Goal: Information Seeking & Learning: Find specific fact

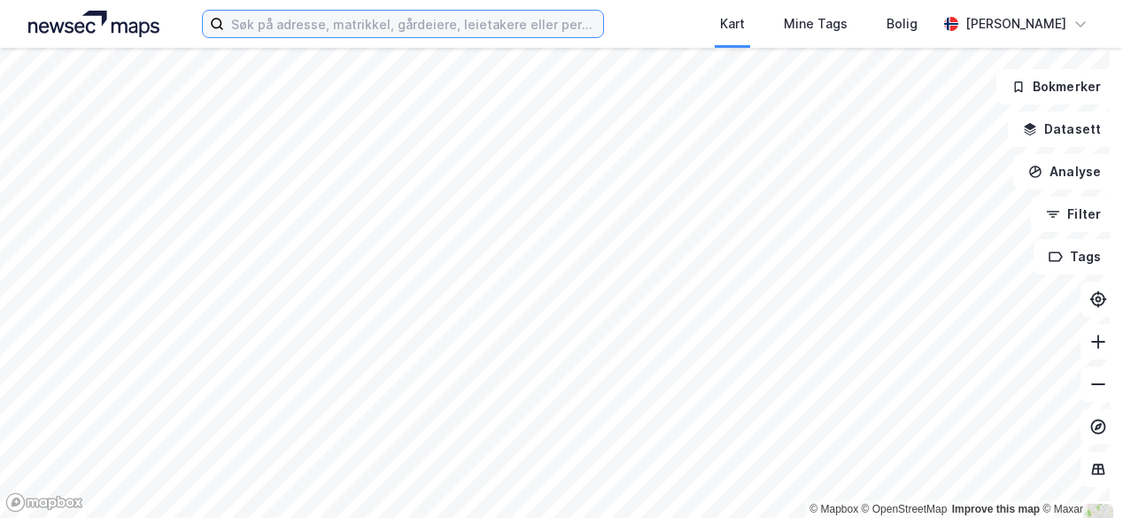
click at [417, 32] on input at bounding box center [413, 24] width 379 height 27
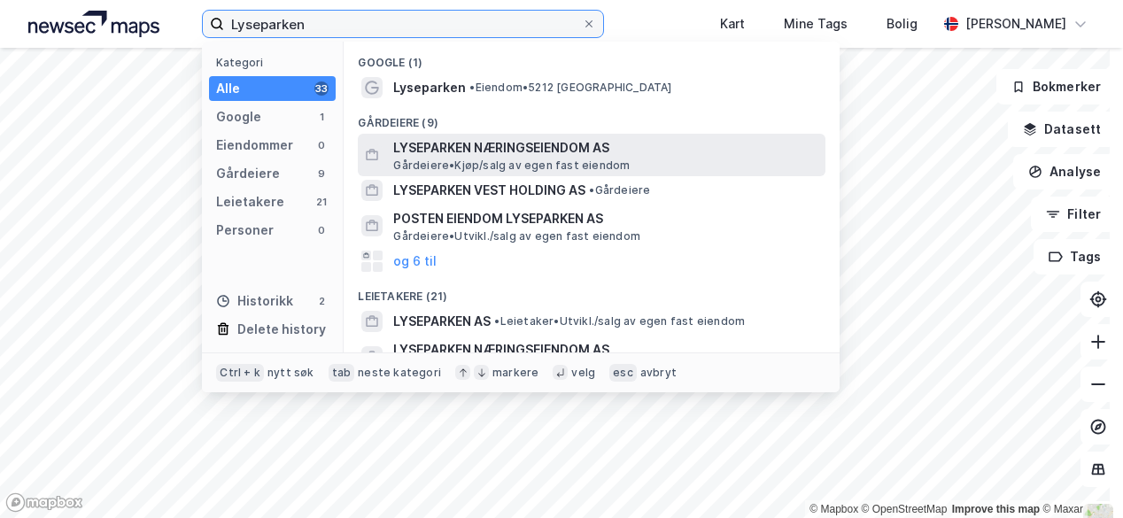
type input "Lyseparken"
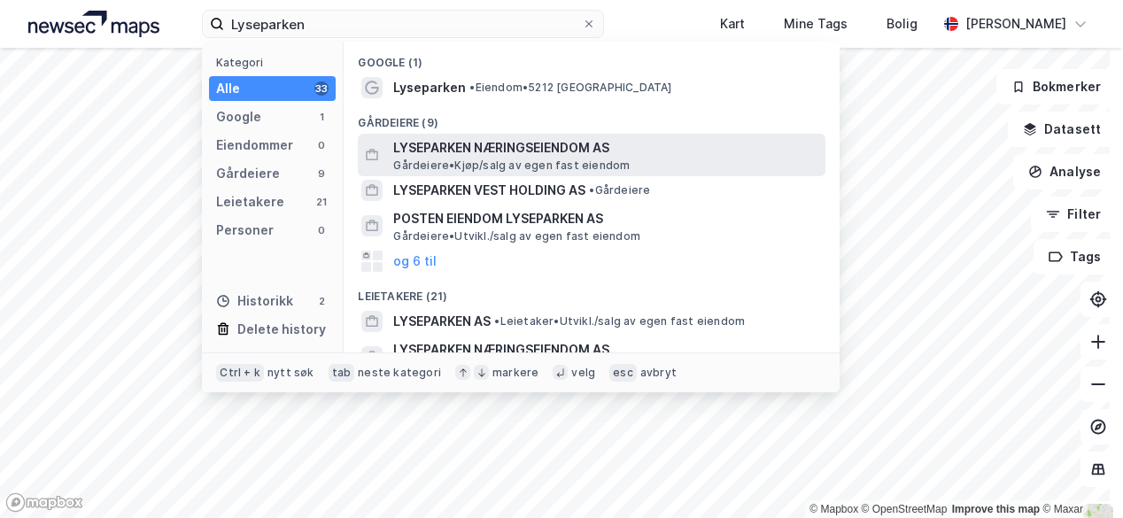
click at [460, 158] on span "Gårdeiere • Kjøp/salg av egen fast eiendom" at bounding box center [511, 165] width 236 height 14
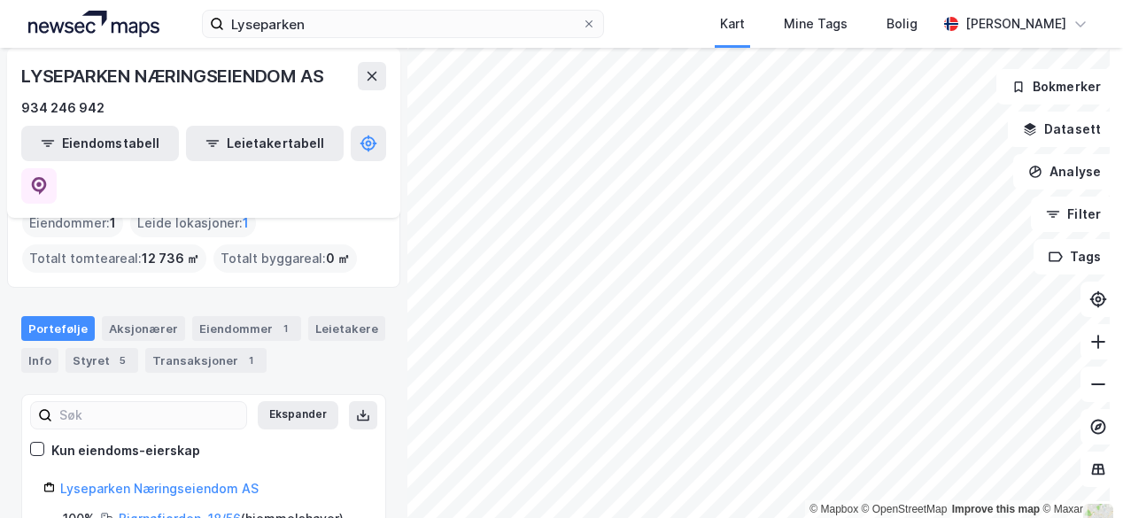
scroll to position [43, 0]
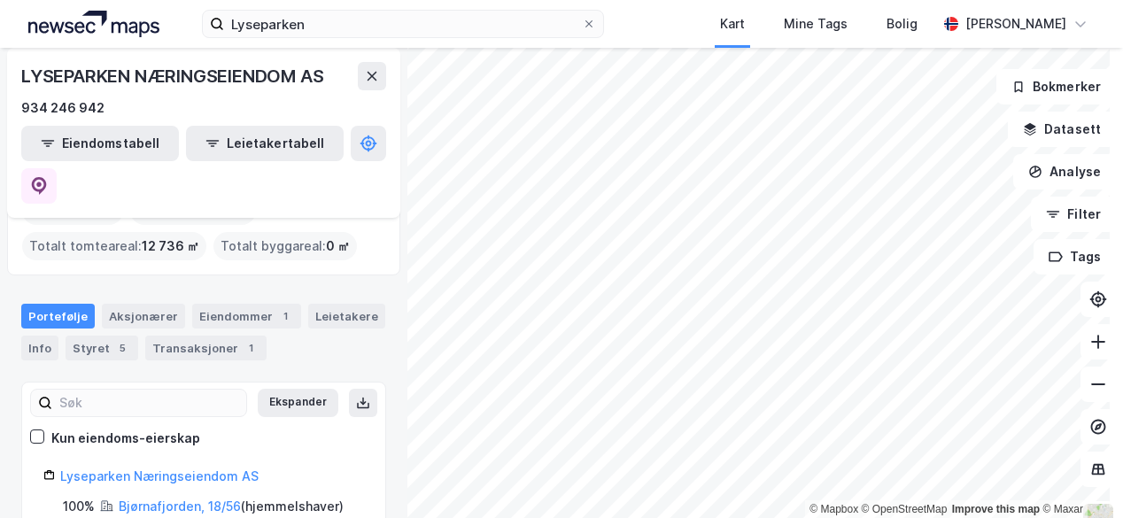
click at [283, 104] on div "934 246 942" at bounding box center [203, 107] width 365 height 21
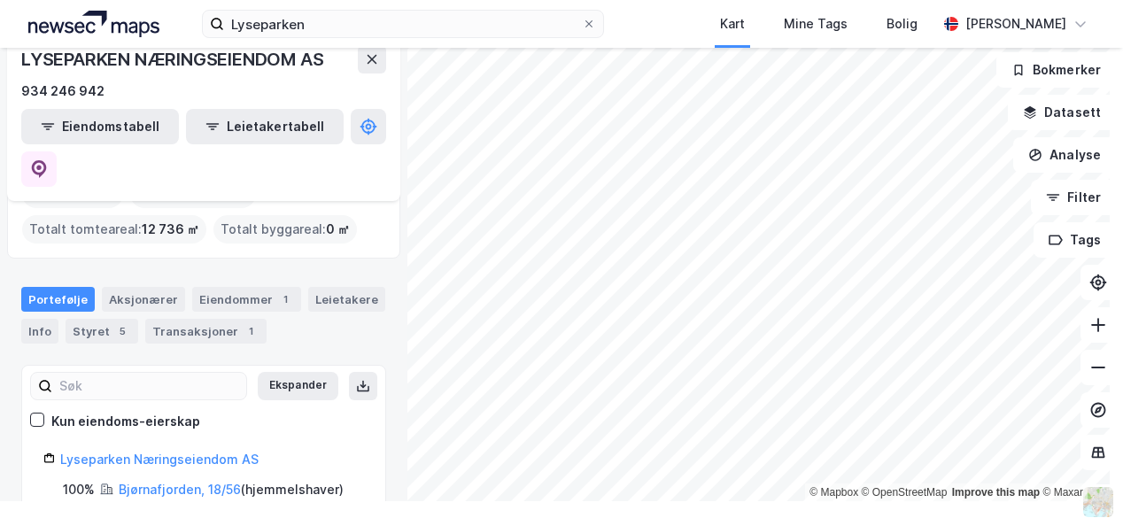
scroll to position [19, 0]
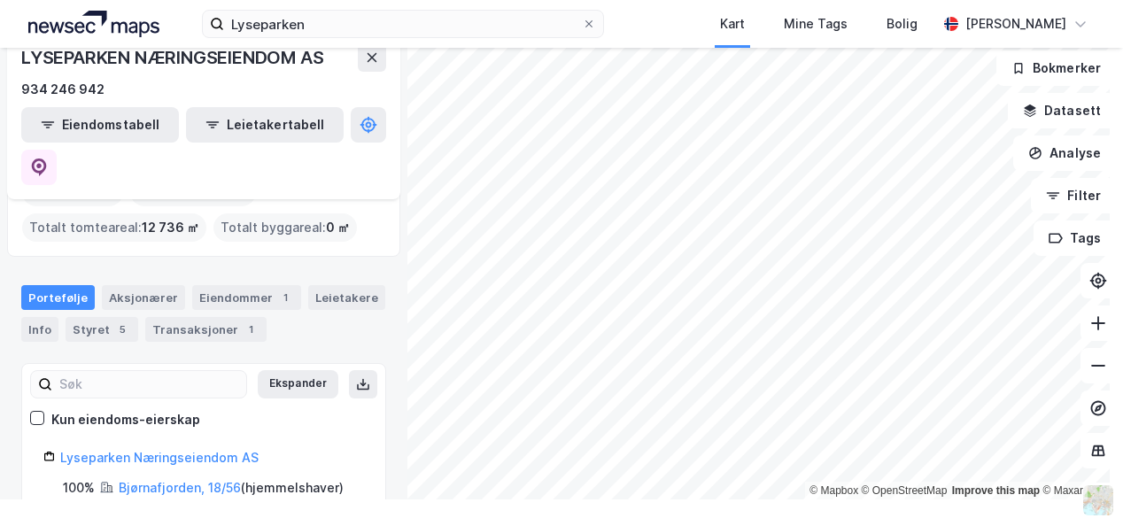
click at [302, 285] on div "Portefølje Aksjonærer Eiendommer 1 Leietakere Info Styret 5 Transaksjoner 1" at bounding box center [203, 313] width 365 height 57
